Goal: Information Seeking & Learning: Learn about a topic

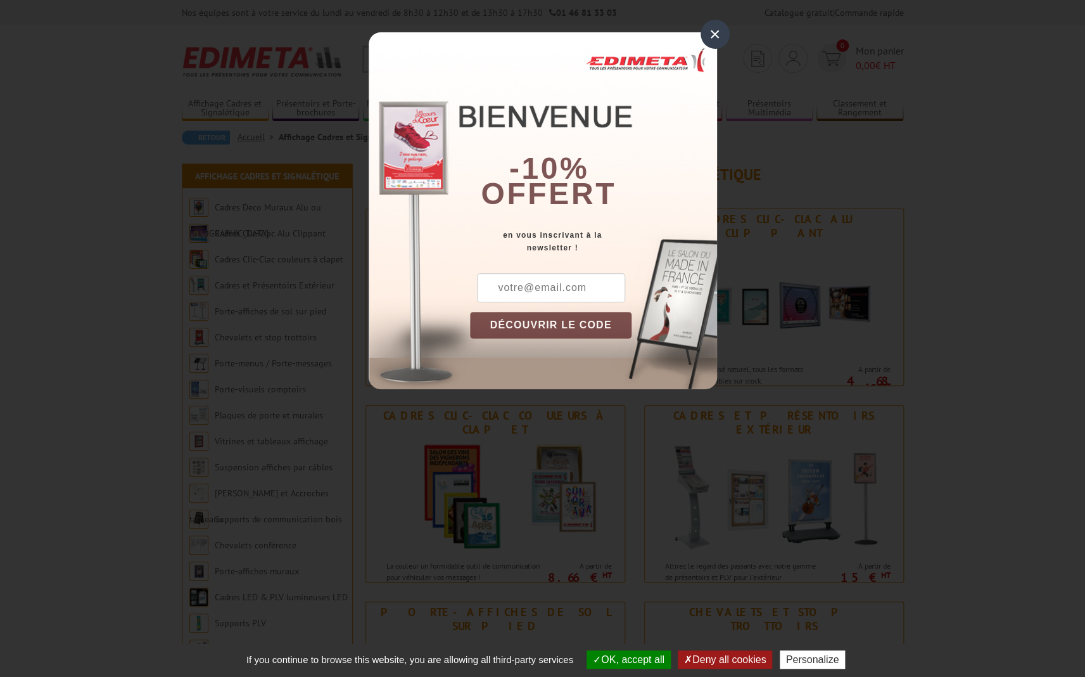
click at [711, 31] on div "×" at bounding box center [715, 34] width 29 height 29
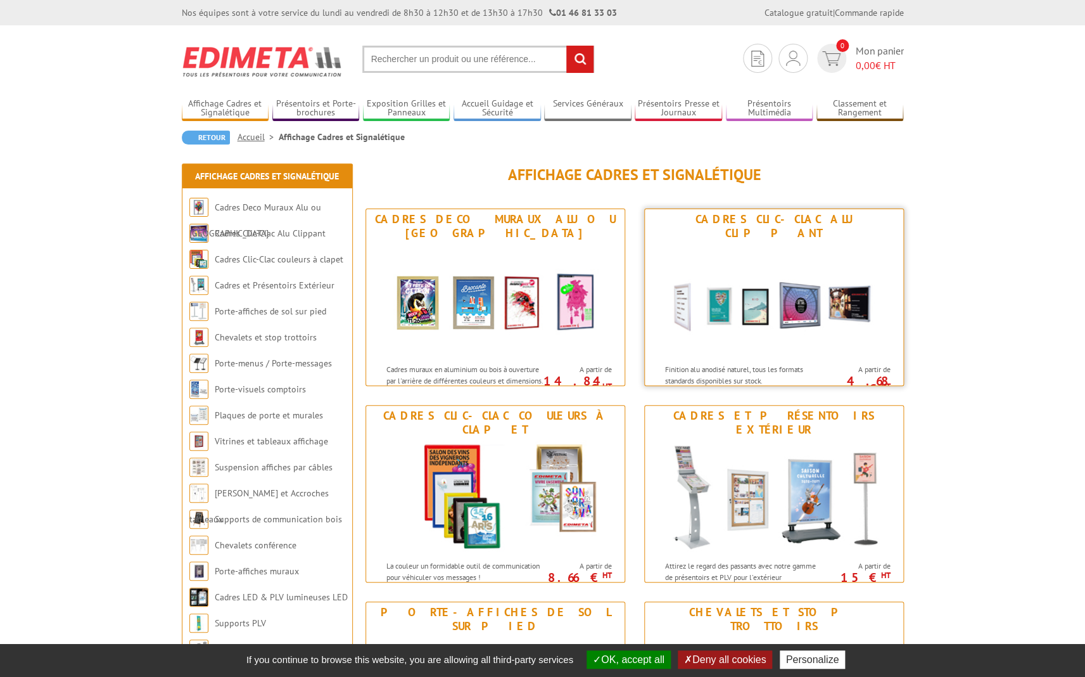
click at [788, 224] on div "Cadres Clic-Clac Alu Clippant" at bounding box center [774, 226] width 252 height 28
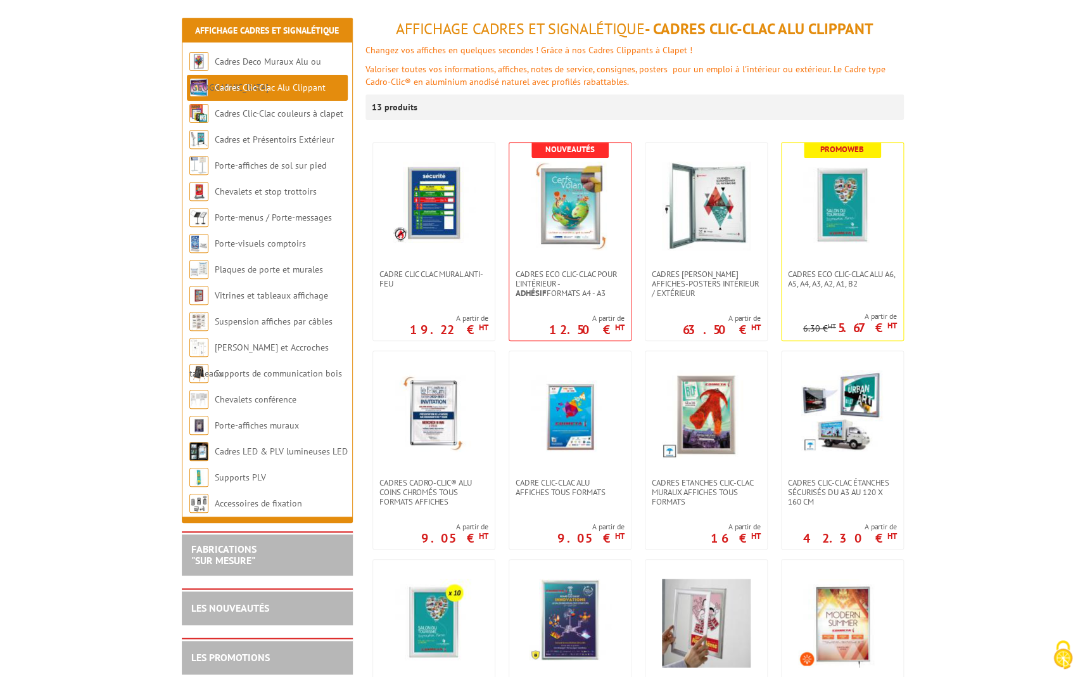
scroll to position [148, 0]
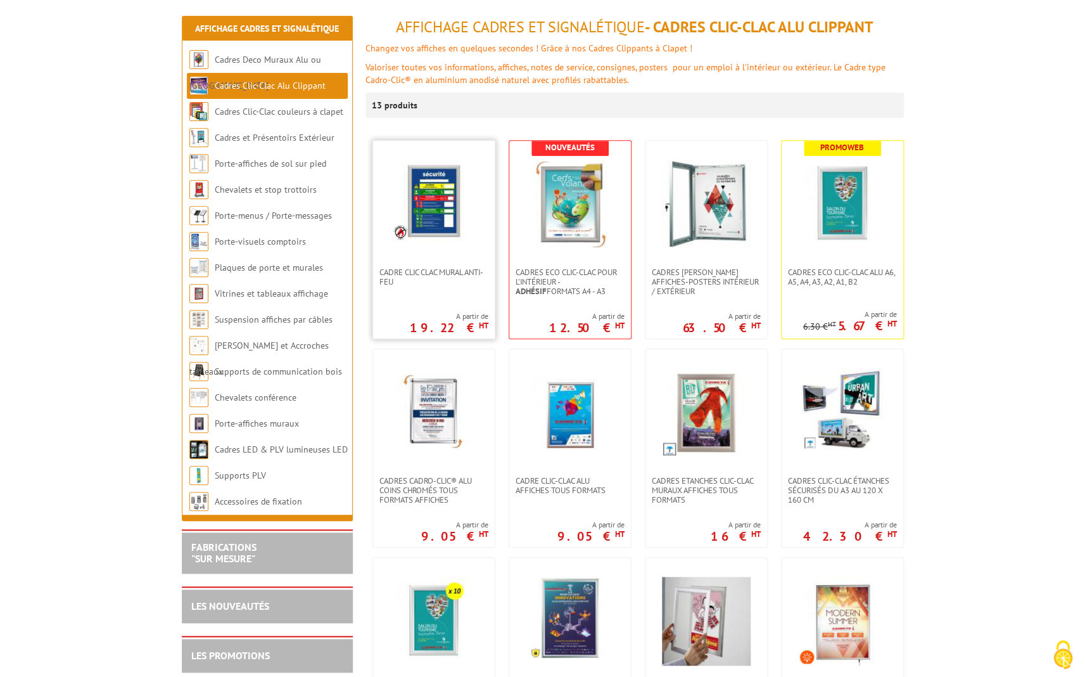
click at [429, 175] on img at bounding box center [434, 201] width 82 height 82
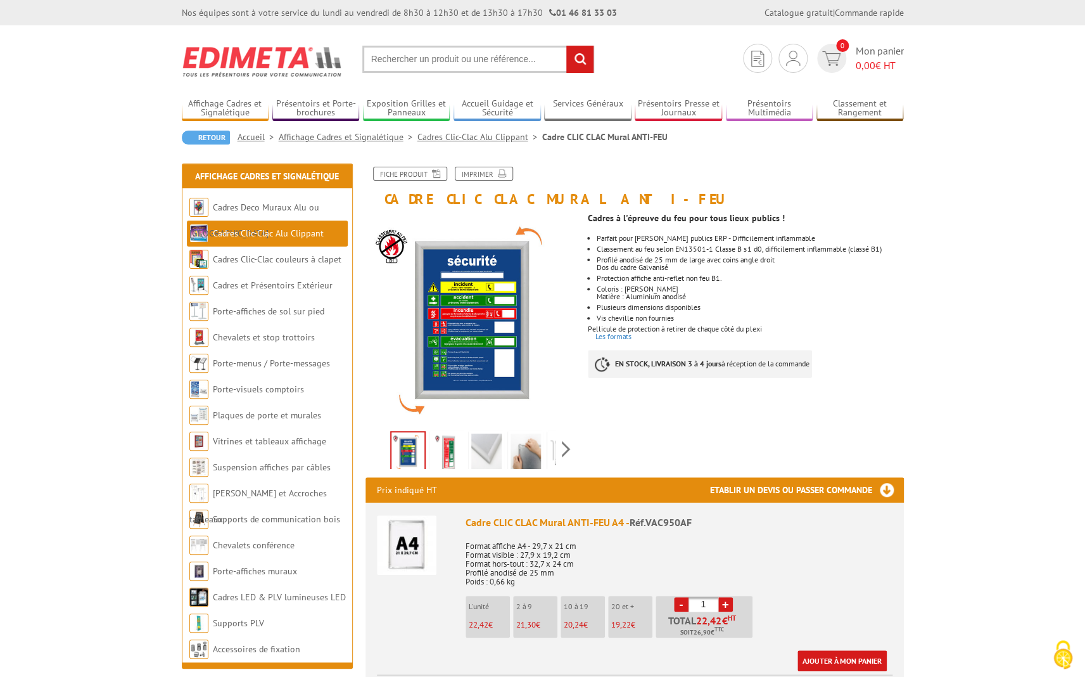
click at [410, 547] on img at bounding box center [407, 545] width 60 height 60
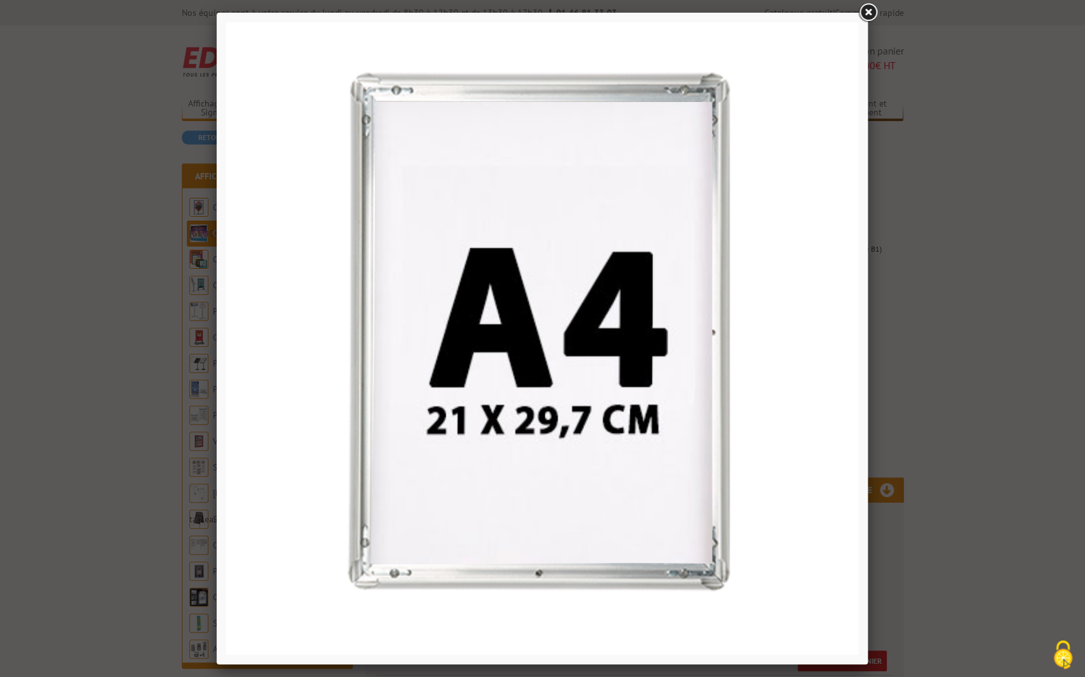
click at [873, 11] on link at bounding box center [867, 12] width 23 height 23
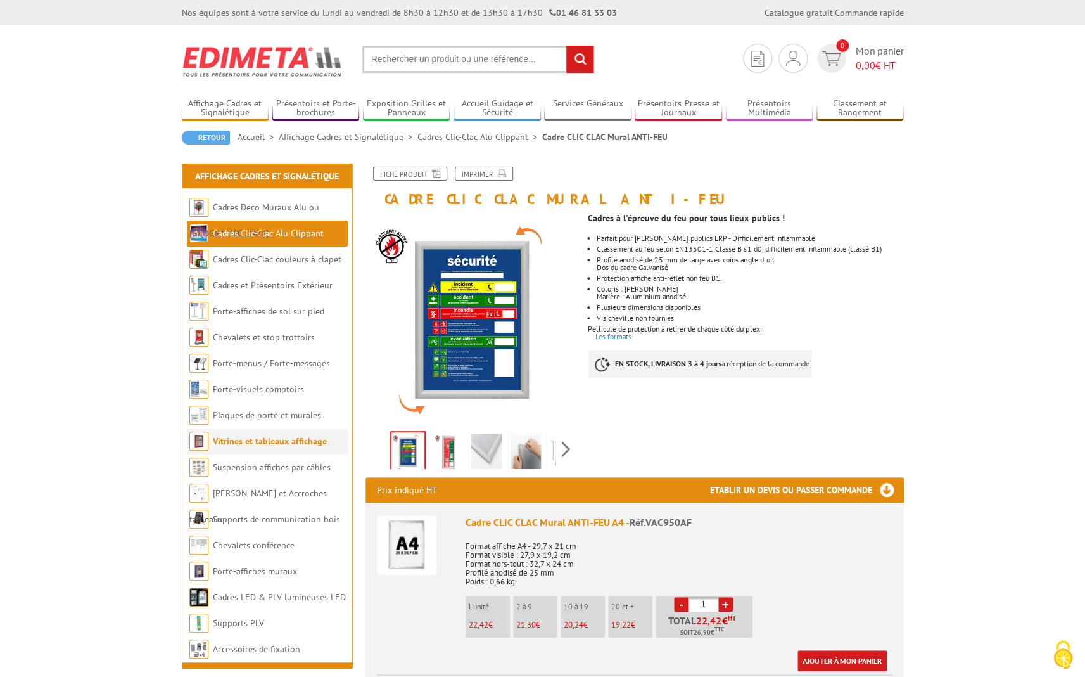
click at [256, 446] on link "Vitrines et tableaux affichage" at bounding box center [270, 440] width 114 height 11
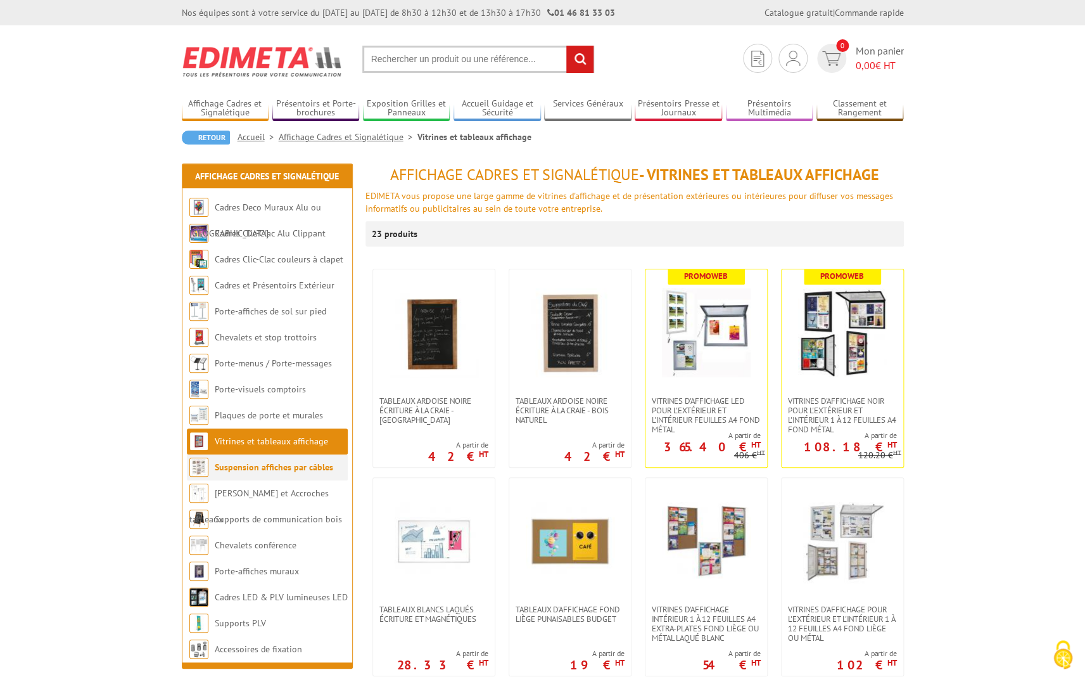
click at [257, 465] on link "Suspension affiches par câbles" at bounding box center [274, 466] width 118 height 11
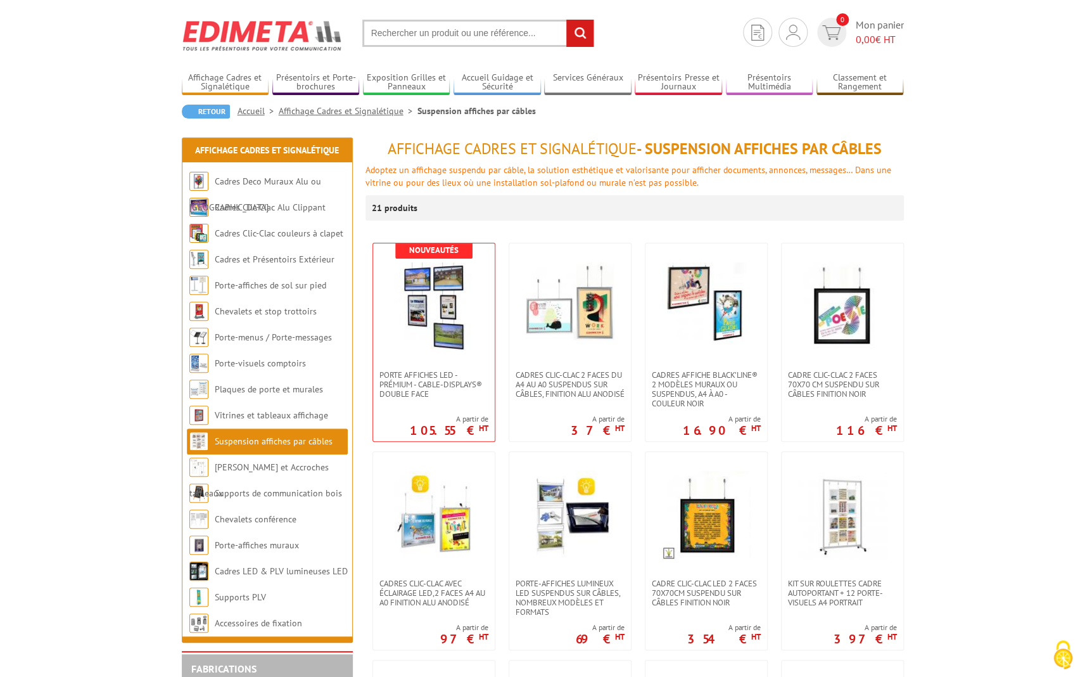
scroll to position [28, 0]
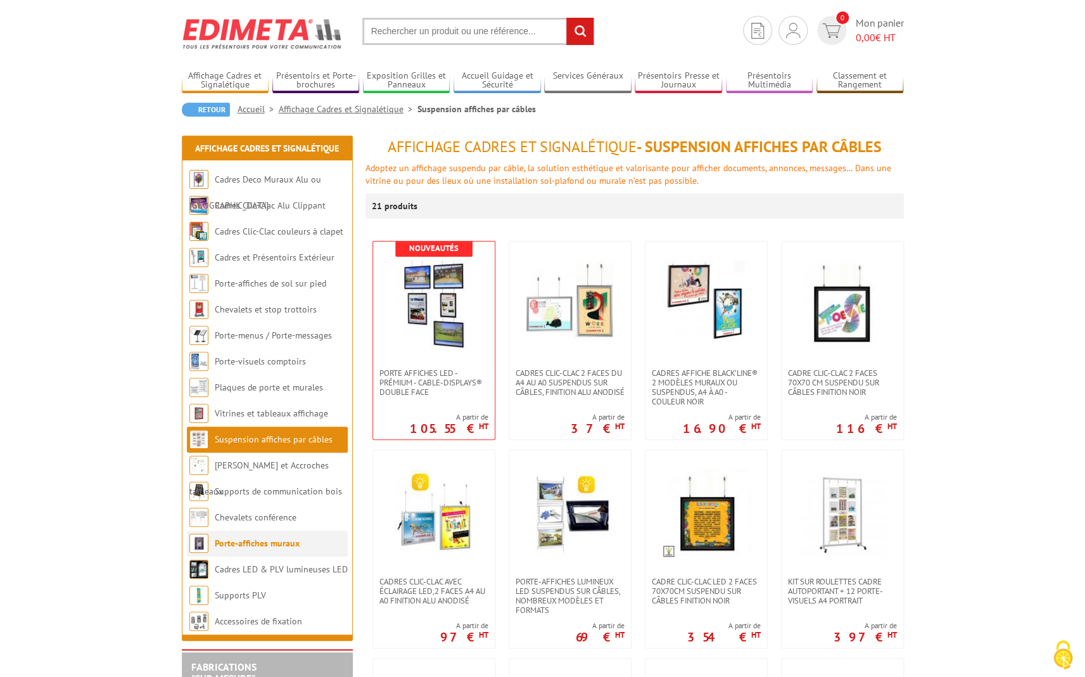
click at [270, 544] on link "Porte-affiches muraux" at bounding box center [257, 542] width 85 height 11
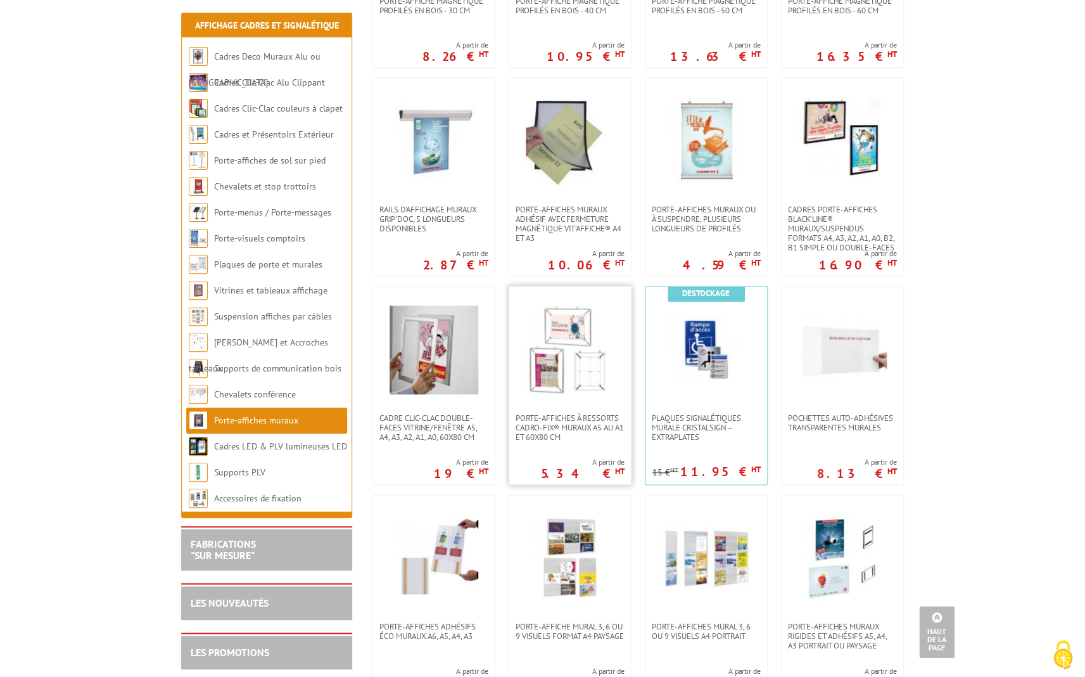
scroll to position [430, 0]
click at [452, 532] on img at bounding box center [434, 557] width 89 height 89
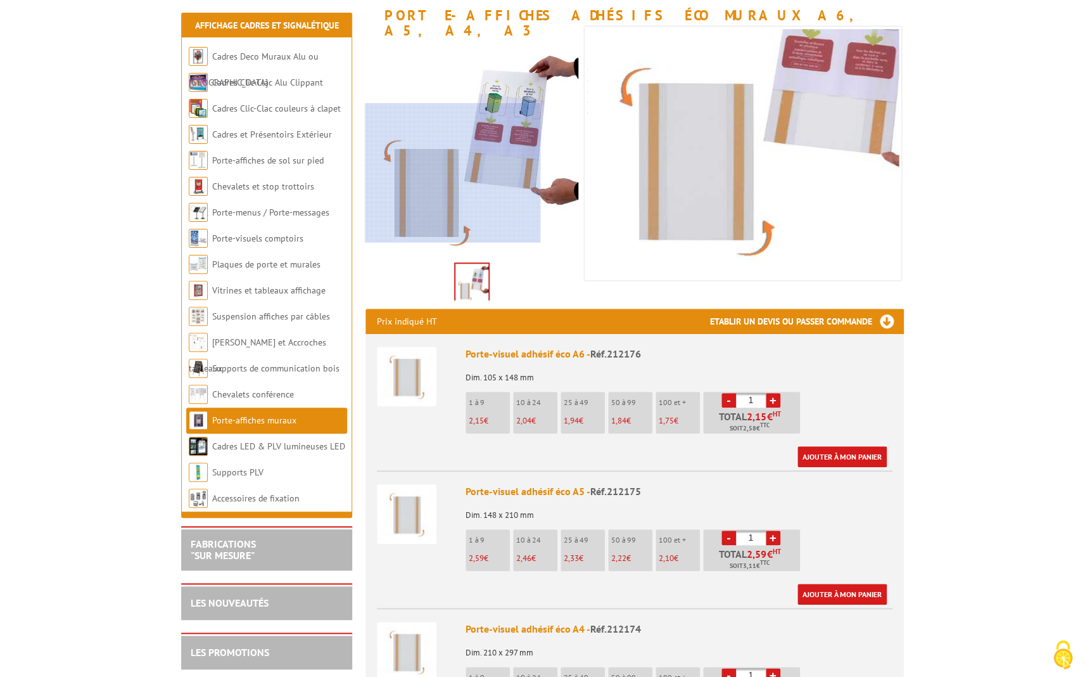
scroll to position [186, 0]
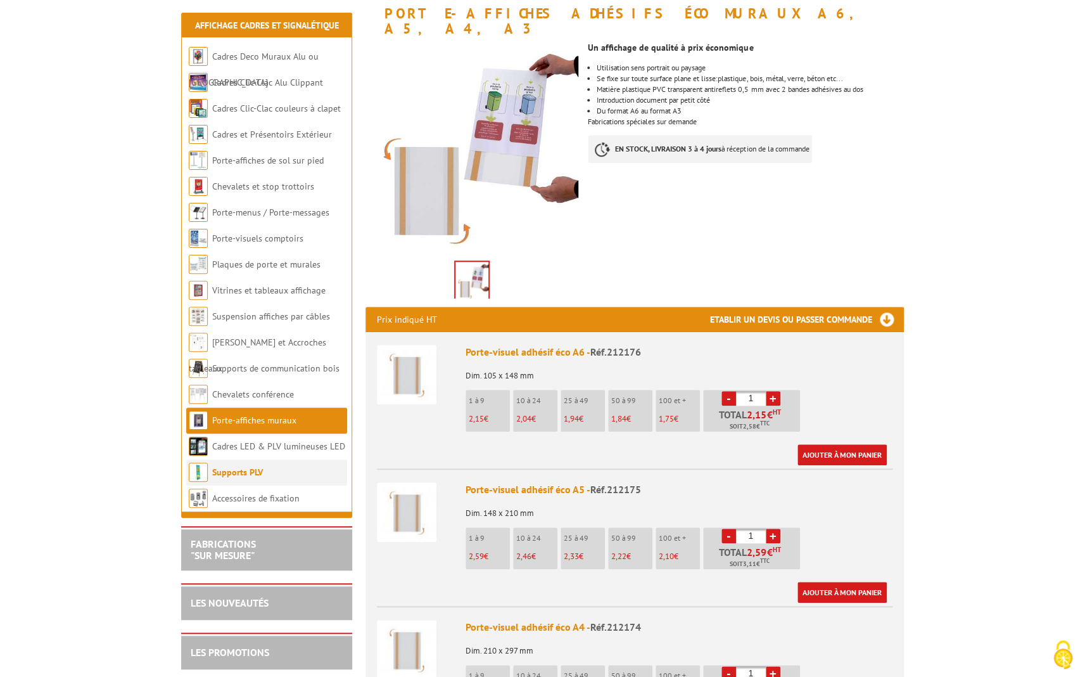
click at [233, 480] on li "Supports PLV" at bounding box center [266, 472] width 161 height 26
click at [410, 495] on img at bounding box center [407, 512] width 60 height 60
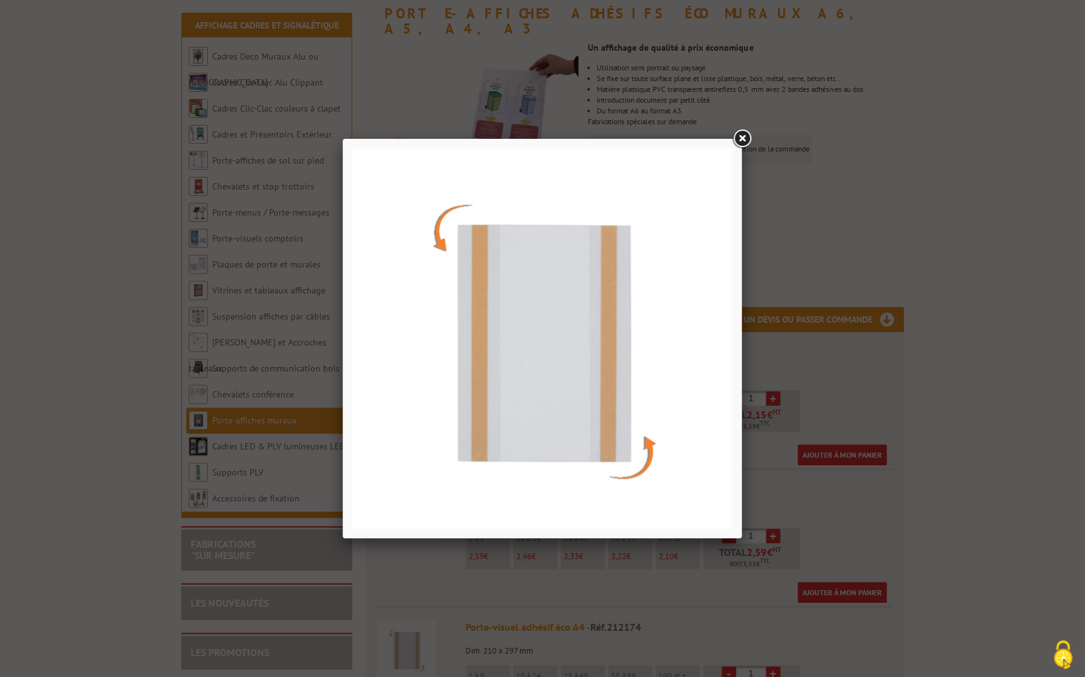
click at [611, 342] on img at bounding box center [542, 338] width 380 height 380
click at [635, 467] on img at bounding box center [542, 338] width 380 height 380
click at [742, 134] on link at bounding box center [741, 138] width 23 height 23
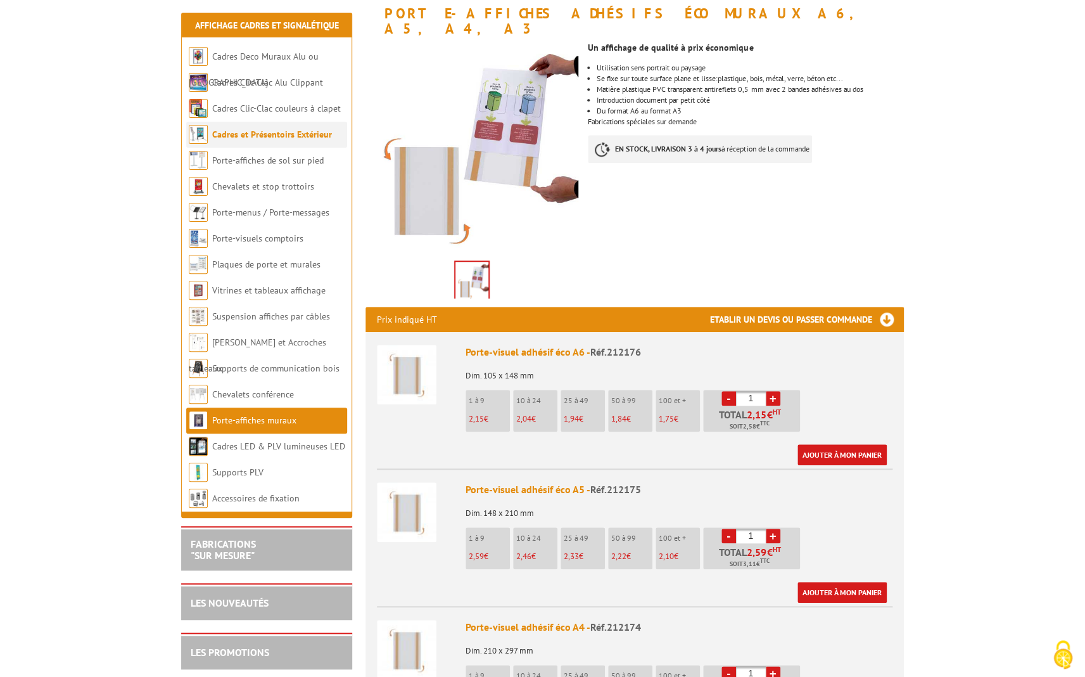
click at [279, 139] on link "Cadres et Présentoirs Extérieur" at bounding box center [272, 134] width 120 height 11
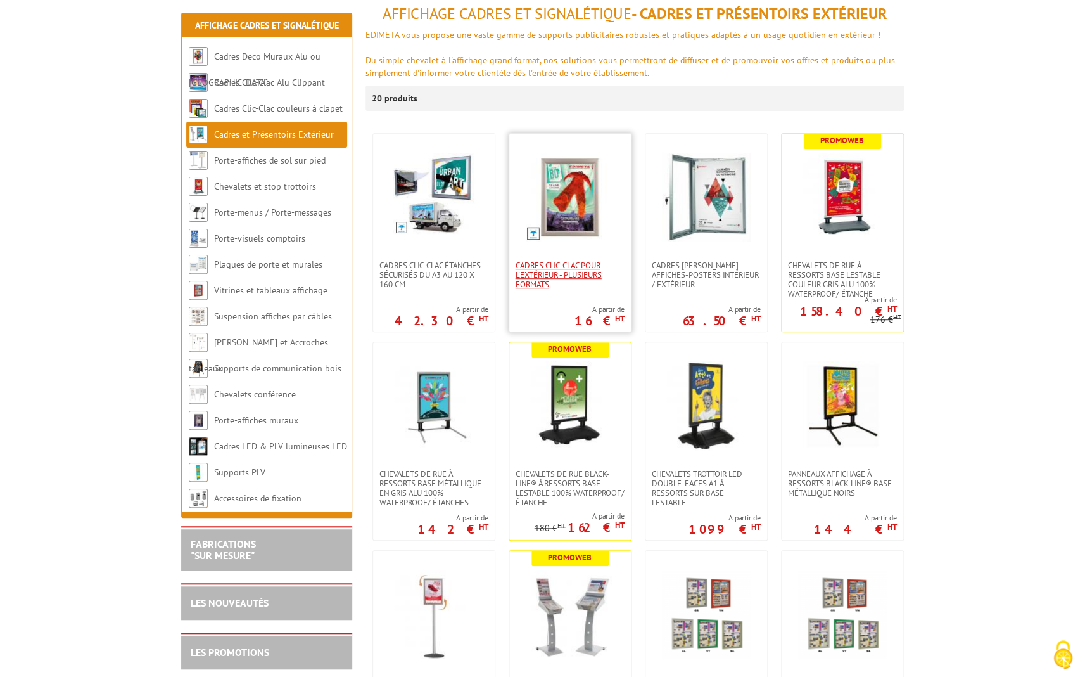
scroll to position [163, 0]
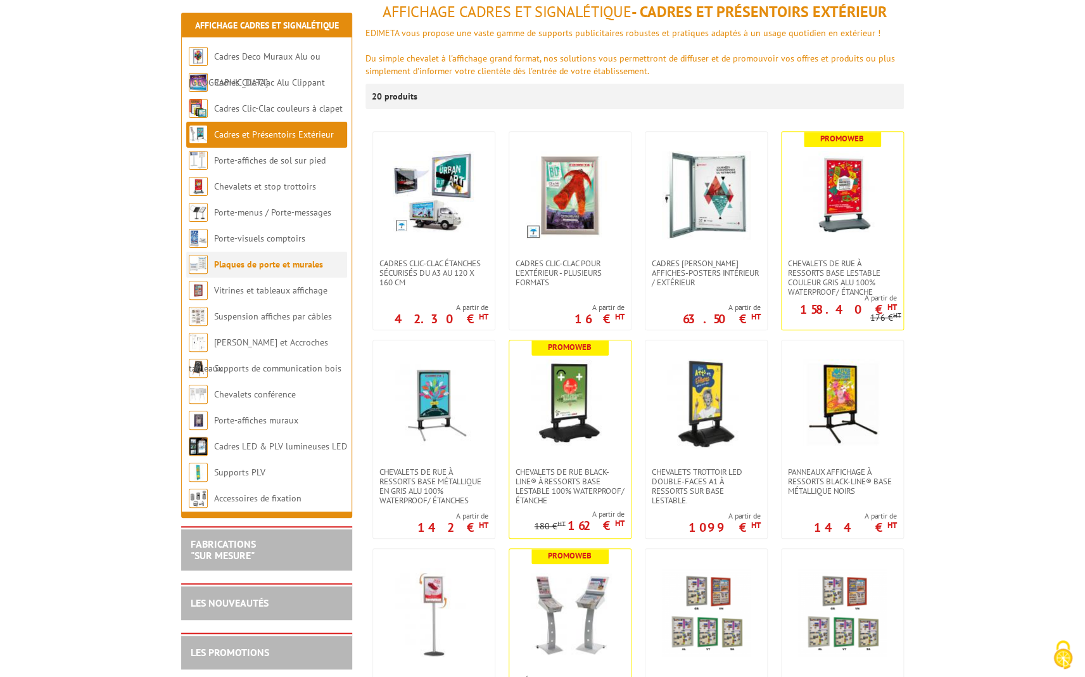
click at [288, 267] on link "Plaques de porte et murales" at bounding box center [268, 263] width 109 height 11
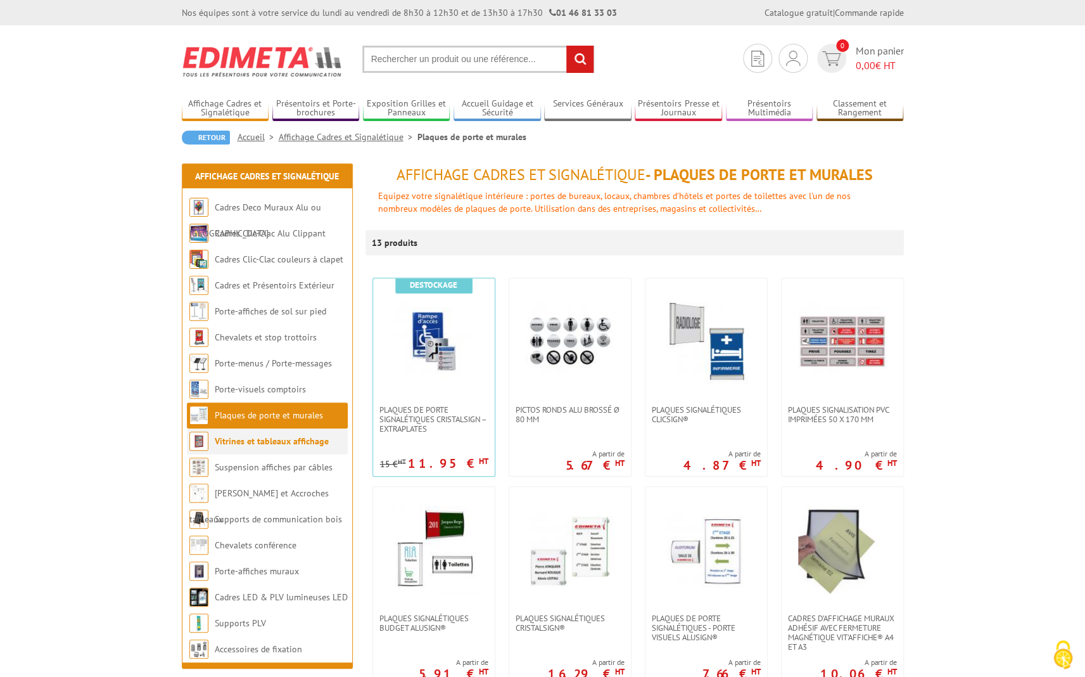
click at [286, 441] on link "Vitrines et tableaux affichage" at bounding box center [272, 440] width 114 height 11
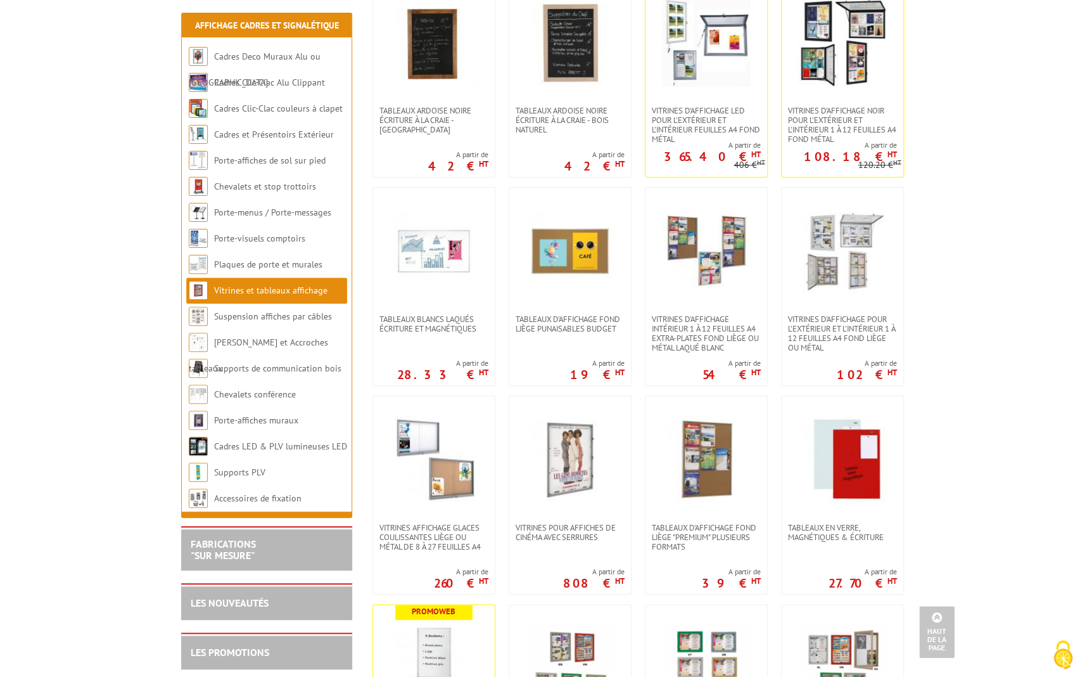
scroll to position [293, 0]
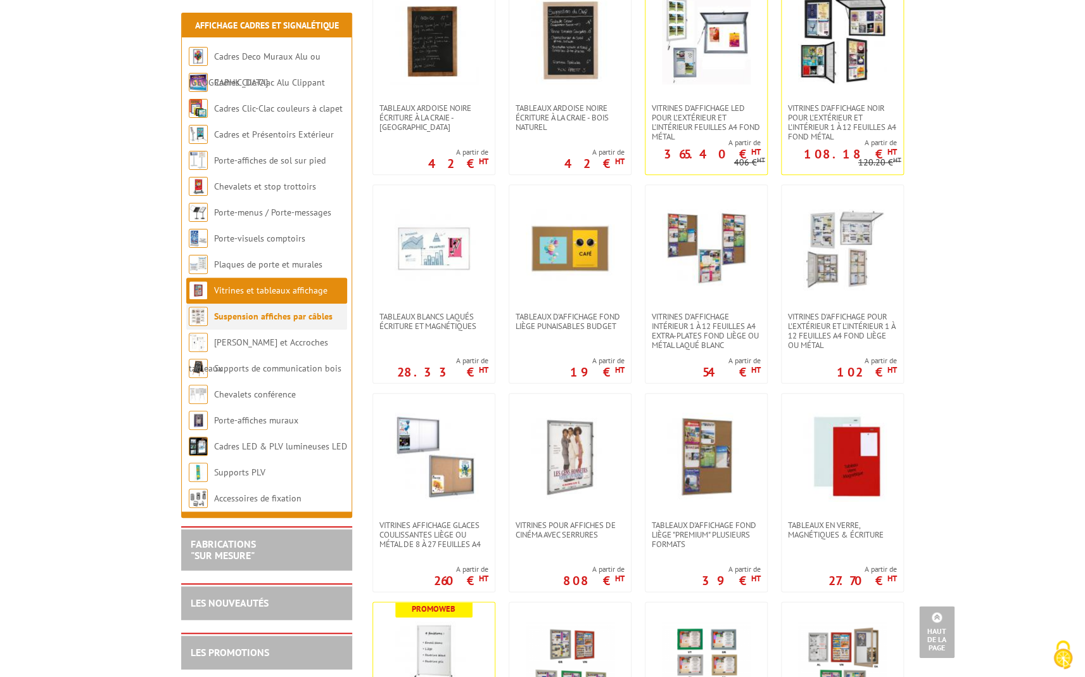
click at [247, 320] on link "Suspension affiches par câbles" at bounding box center [273, 315] width 118 height 11
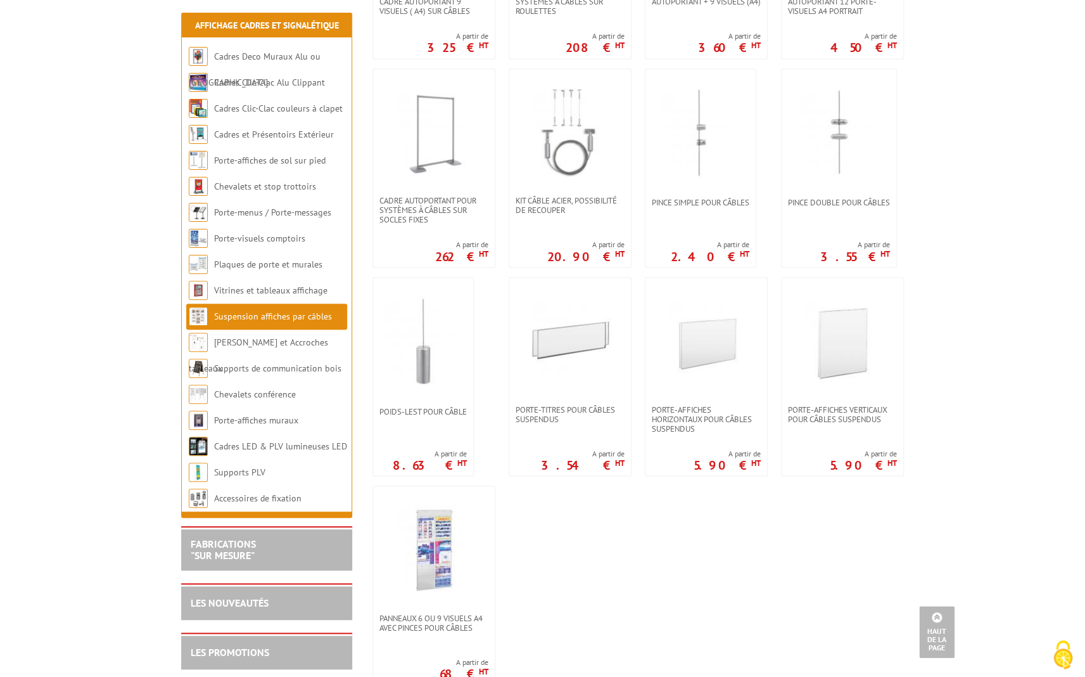
scroll to position [826, 0]
click at [687, 363] on img at bounding box center [706, 340] width 89 height 89
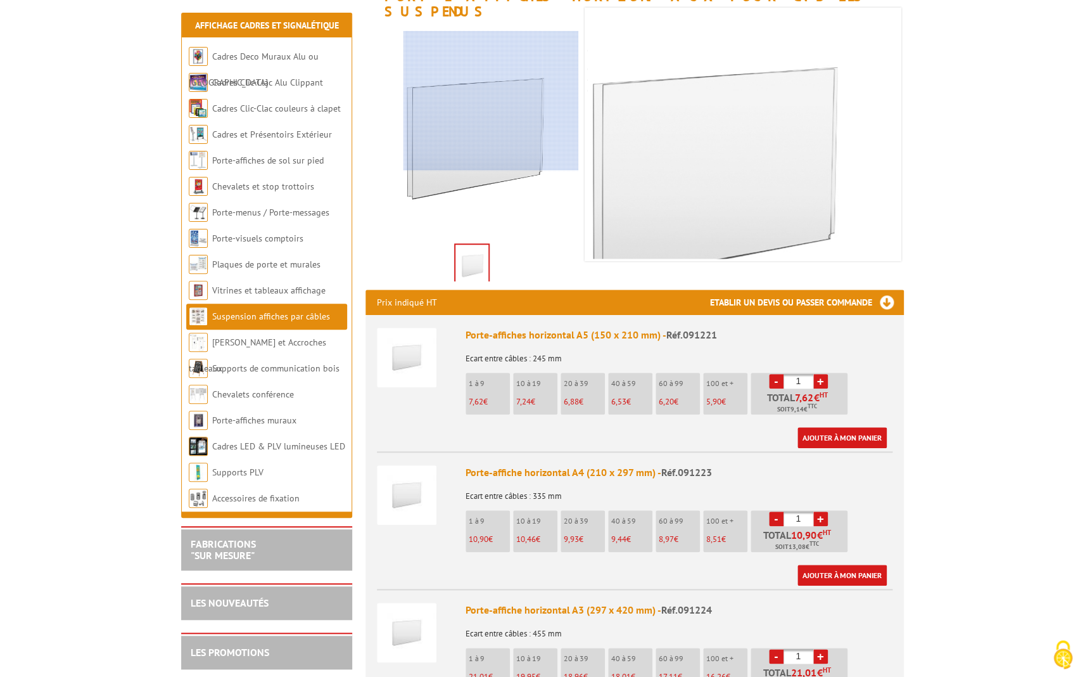
scroll to position [206, 0]
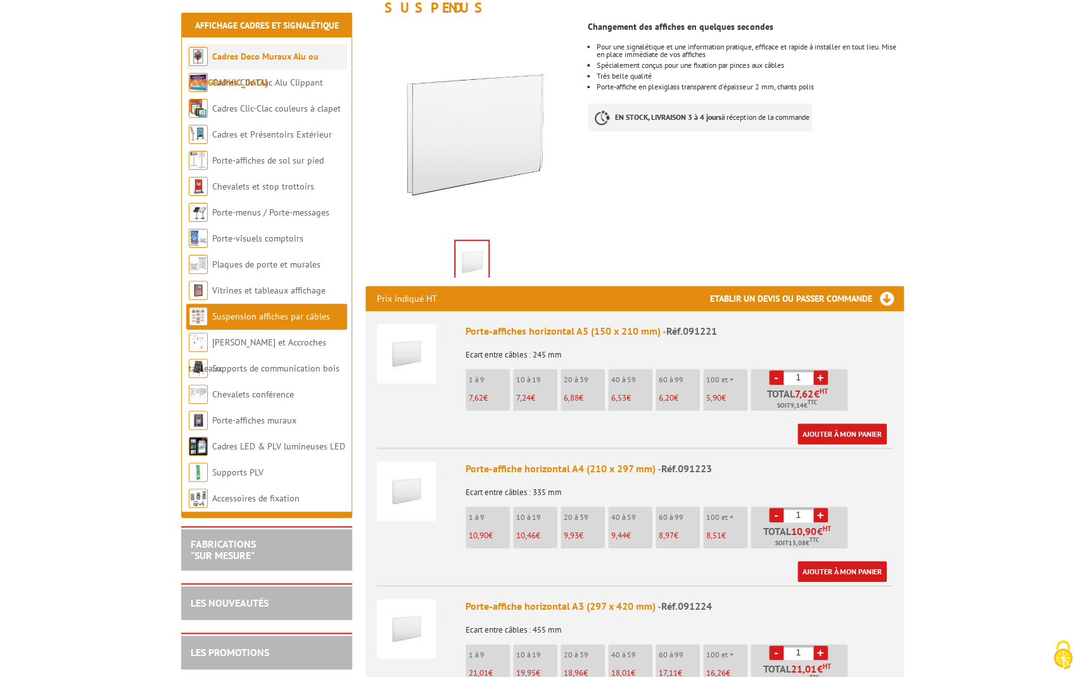
click at [255, 54] on link "Cadres Deco Muraux Alu ou [GEOGRAPHIC_DATA]" at bounding box center [254, 69] width 130 height 37
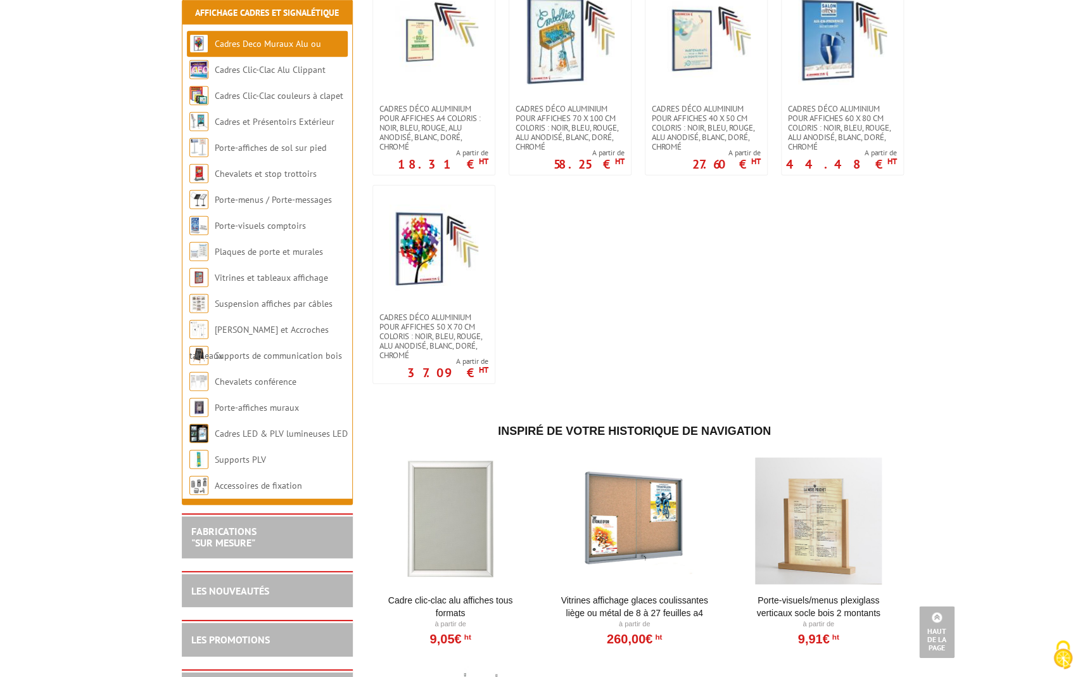
scroll to position [1369, 0]
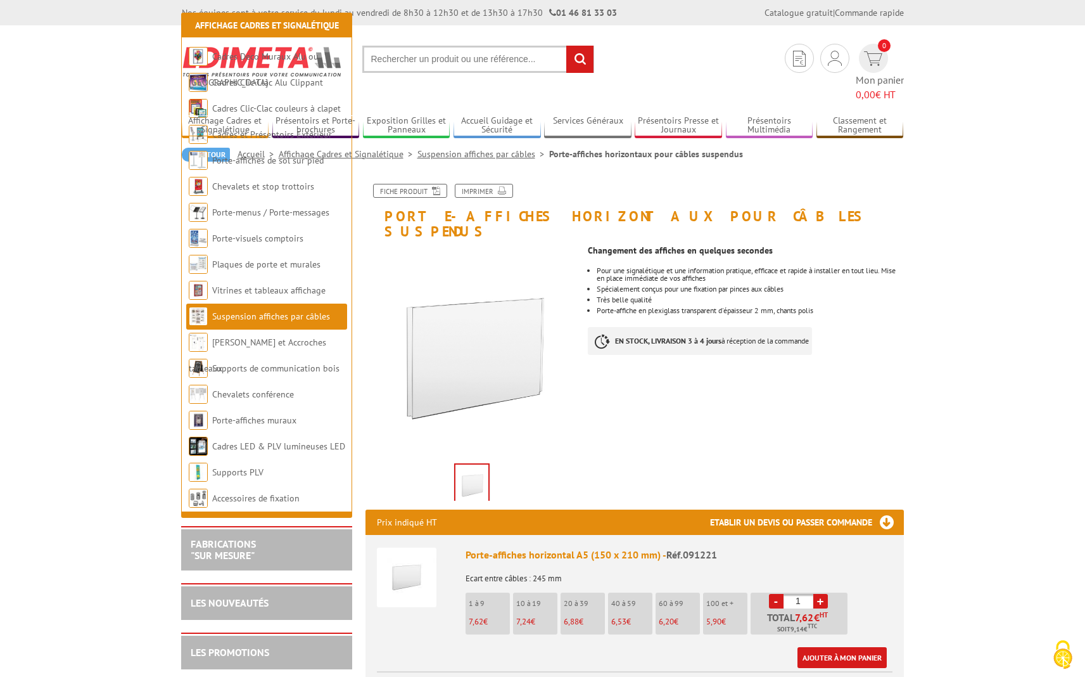
scroll to position [206, 0]
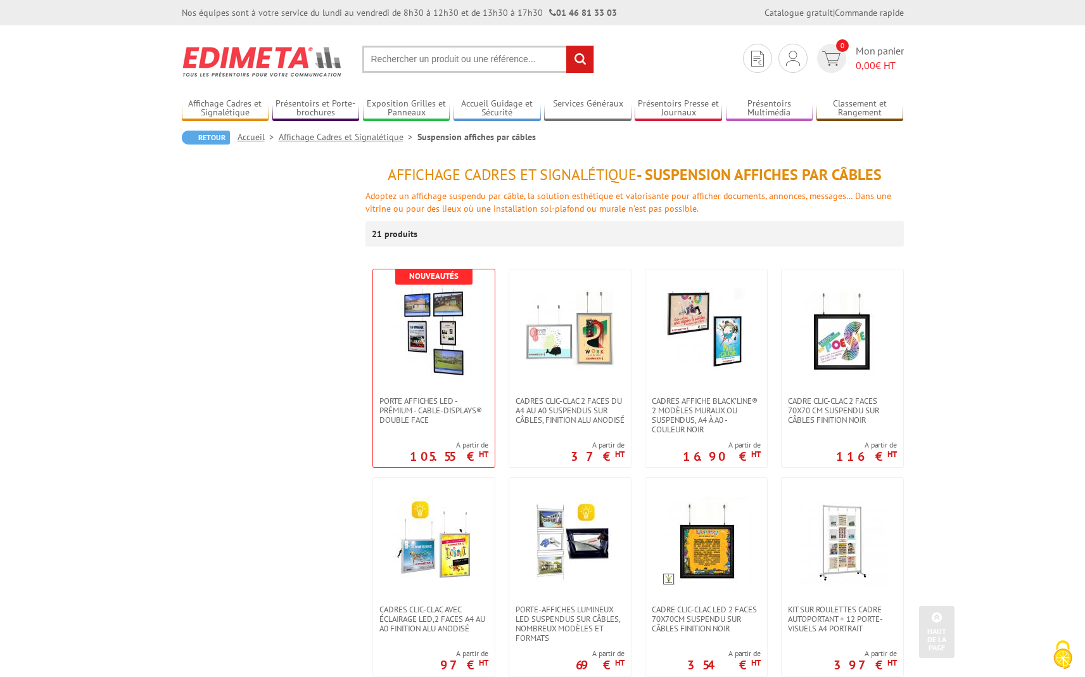
scroll to position [826, 0]
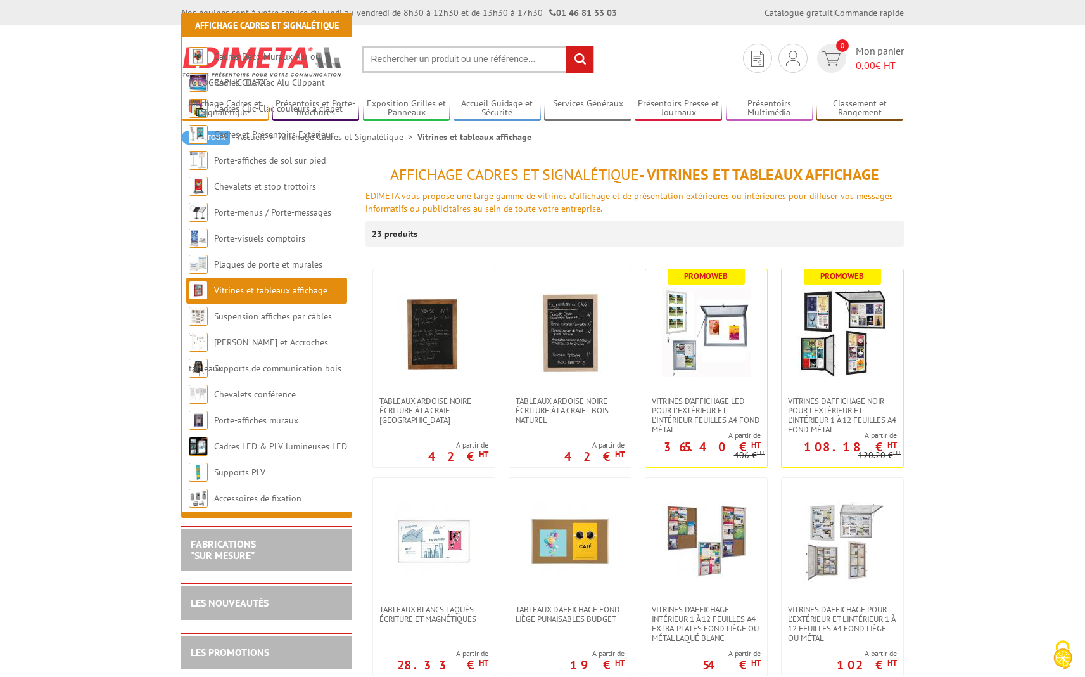
scroll to position [293, 0]
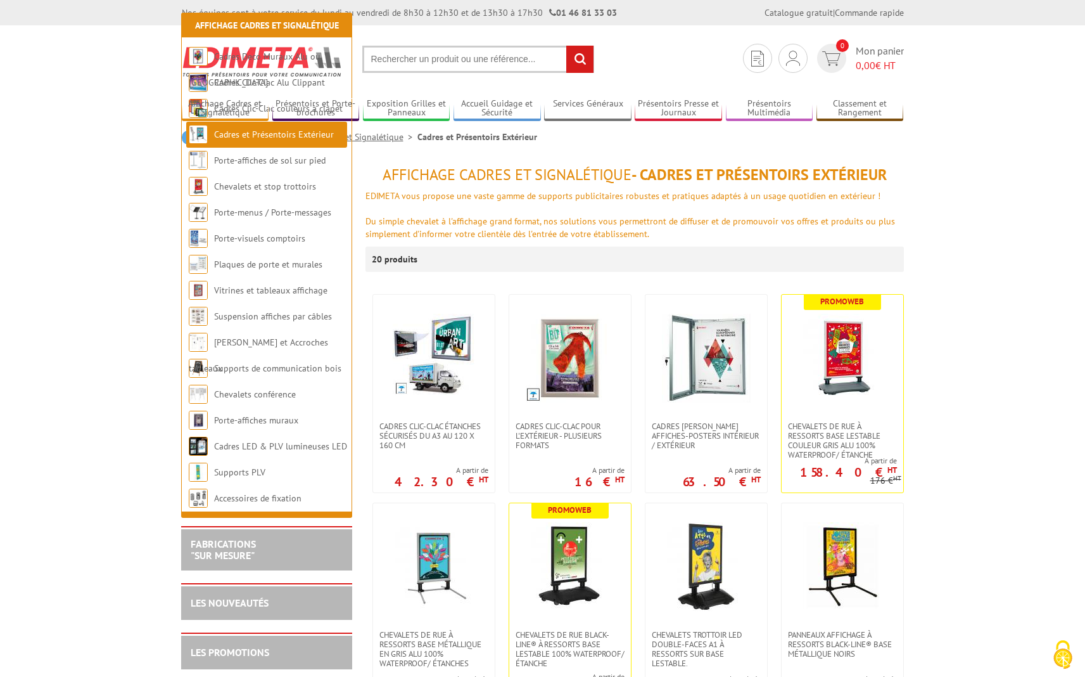
scroll to position [163, 0]
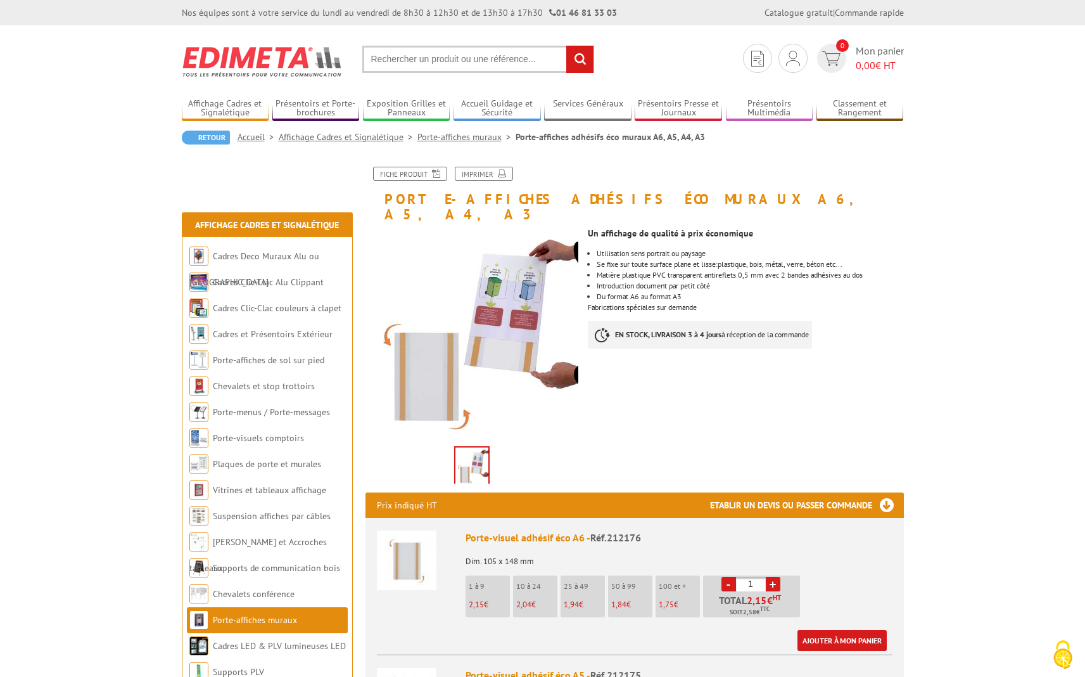
scroll to position [186, 0]
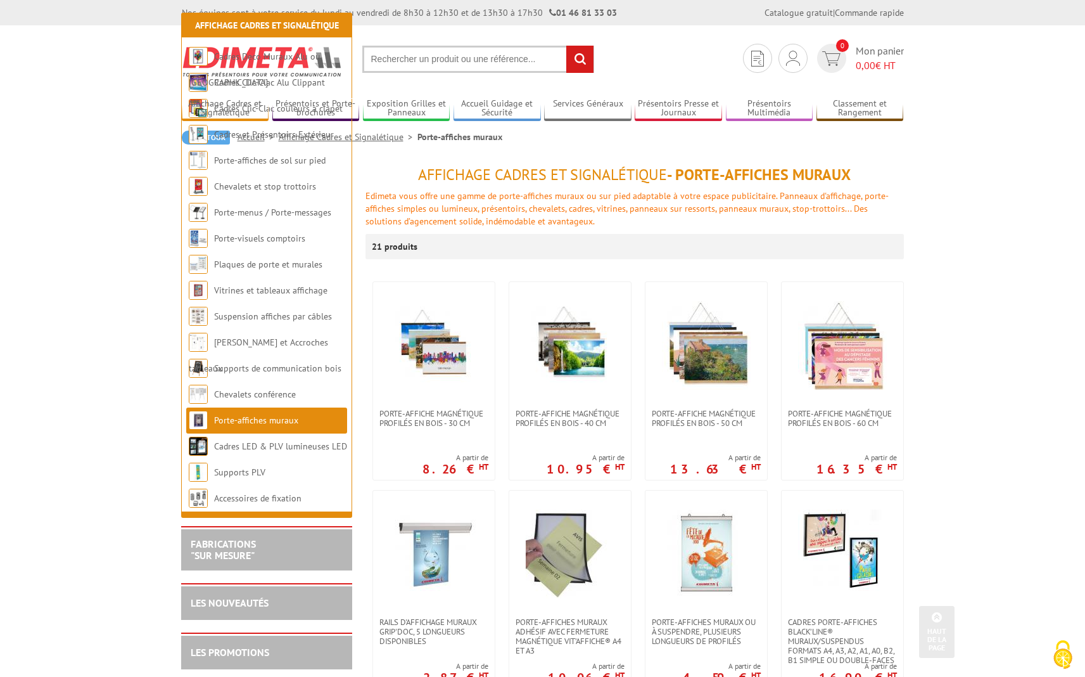
scroll to position [430, 0]
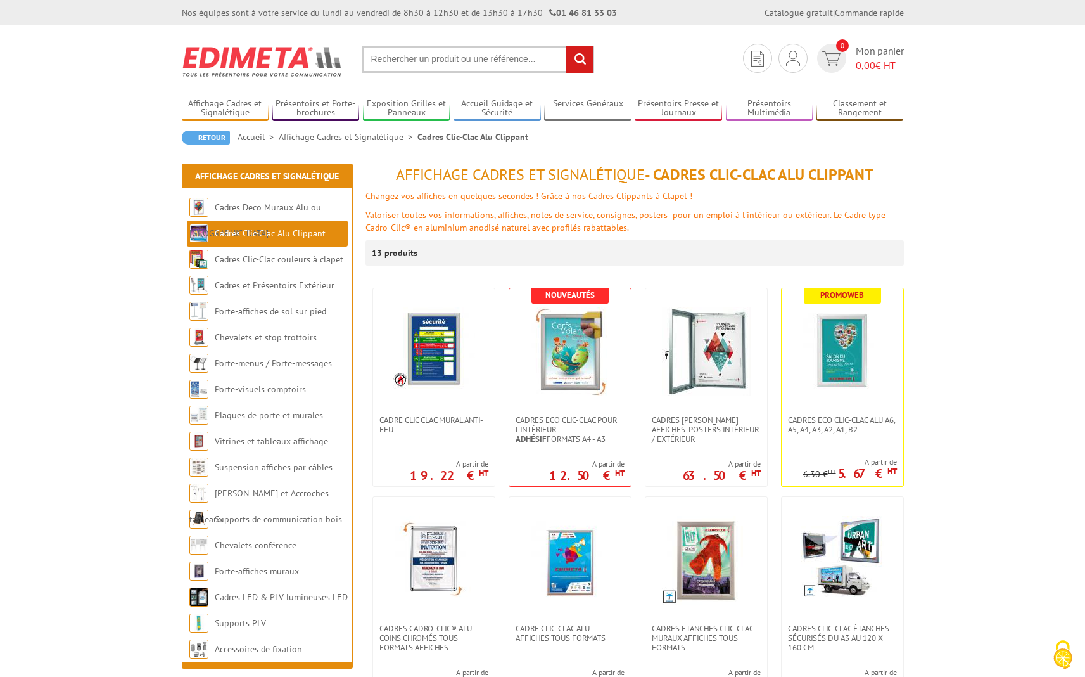
scroll to position [148, 0]
